Goal: Find specific page/section: Find specific page/section

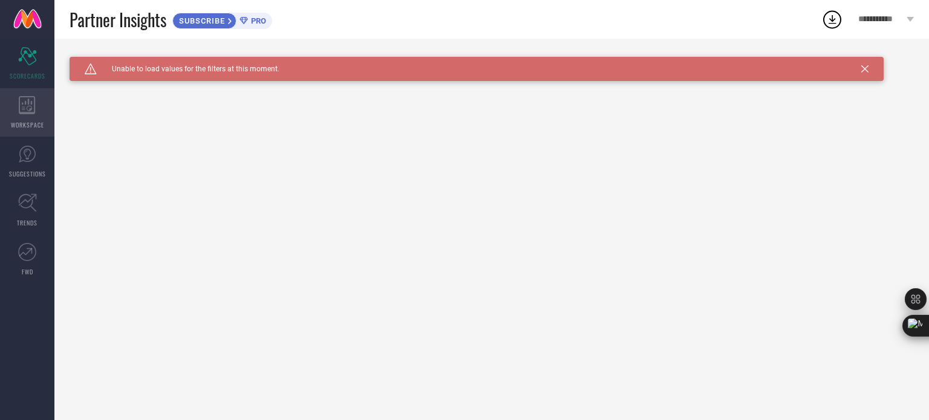
click at [24, 104] on icon at bounding box center [27, 105] width 17 height 18
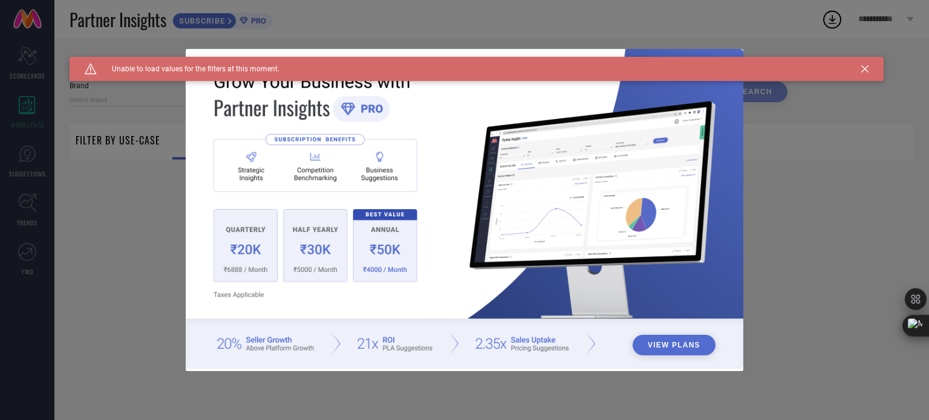
type input "1 STOP FASHION"
type input "All"
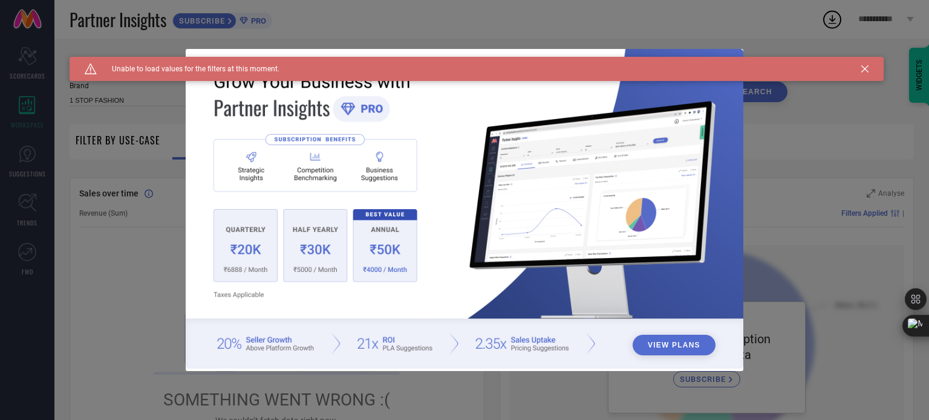
click at [865, 66] on icon at bounding box center [864, 68] width 7 height 7
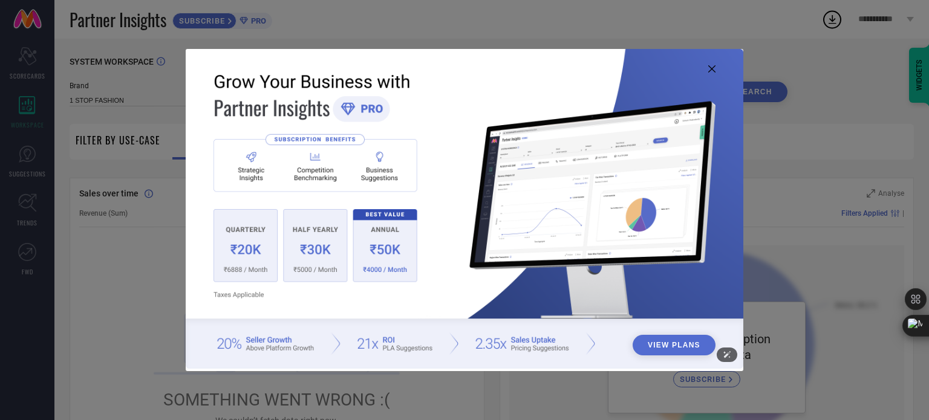
click at [257, 261] on img at bounding box center [465, 209] width 558 height 321
click at [679, 344] on button "View Plans" at bounding box center [674, 345] width 83 height 21
click at [710, 70] on icon at bounding box center [711, 68] width 7 height 7
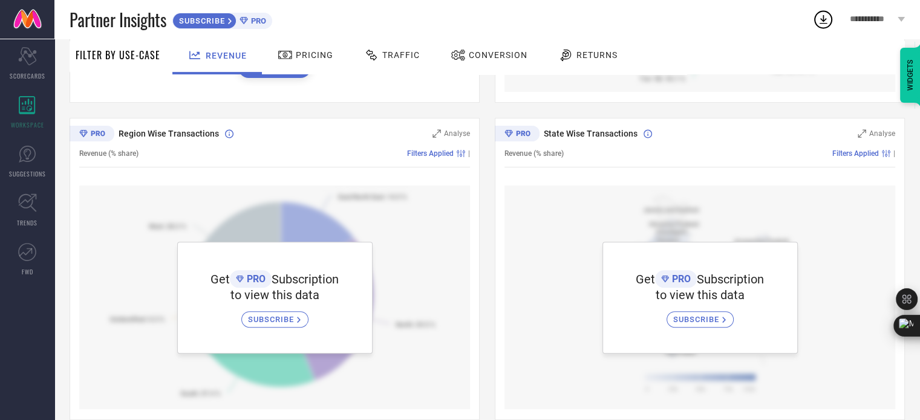
scroll to position [396, 0]
